Goal: Complete application form

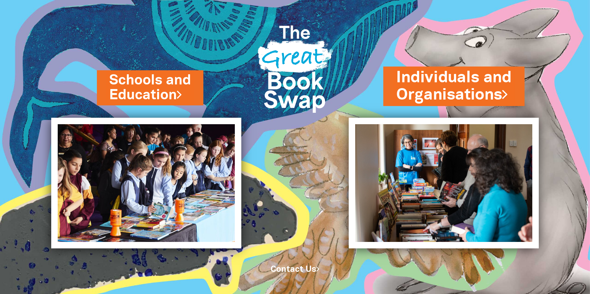
click at [436, 85] on link "Individuals and Organisations" at bounding box center [453, 86] width 115 height 39
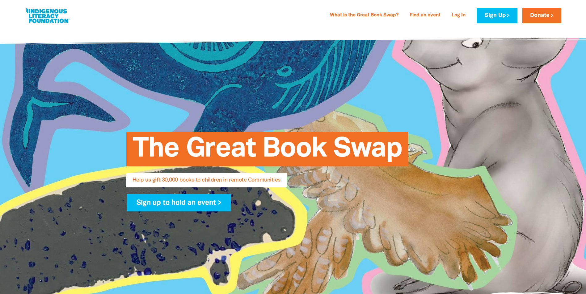
select select "AU"
click at [358, 15] on link "What is the Great Book Swap?" at bounding box center [364, 15] width 76 height 10
select select "AU"
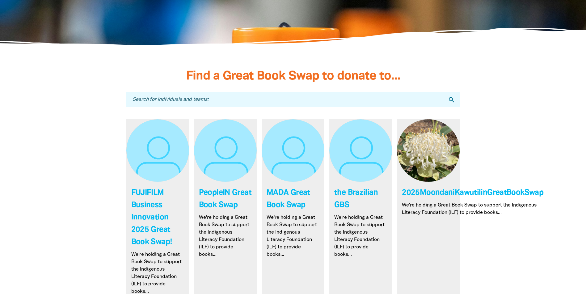
scroll to position [1748, 0]
